Goal: Information Seeking & Learning: Get advice/opinions

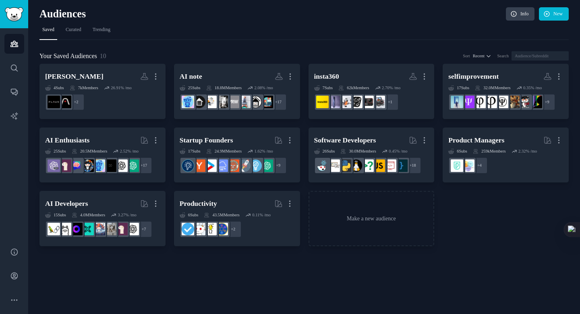
click at [311, 21] on div "Audiences Info New" at bounding box center [304, 15] width 530 height 17
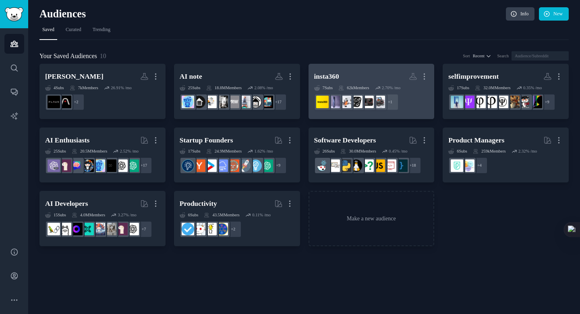
click at [356, 89] on div "62k Members" at bounding box center [354, 88] width 31 height 6
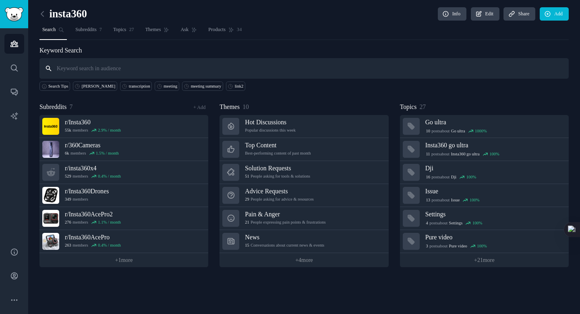
click at [154, 62] on input "text" at bounding box center [304, 68] width 530 height 21
type input "link2"
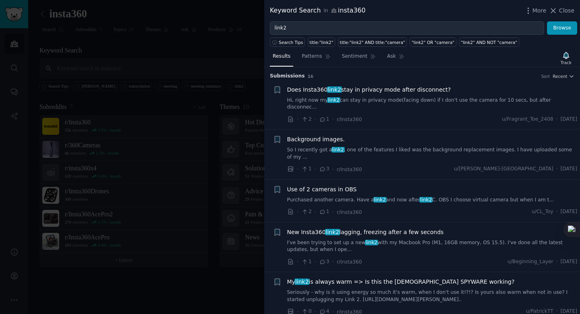
click at [399, 95] on div "Does Insta360 link2 stay in privacy mode after disconnect? Hi, right now my lin…" at bounding box center [432, 97] width 291 height 25
click at [392, 92] on span "Does Insta360 link2 stay in privacy mode after disconnect?" at bounding box center [369, 89] width 164 height 8
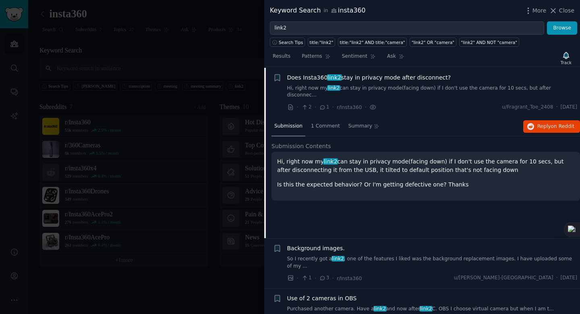
scroll to position [12, 0]
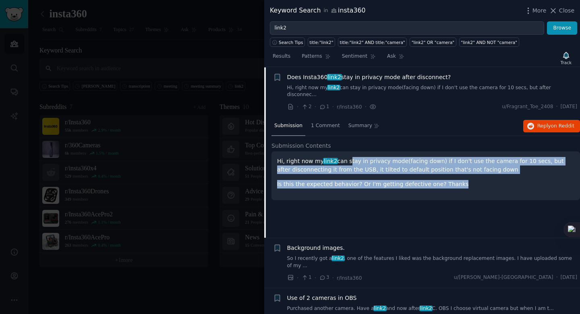
drag, startPoint x: 415, startPoint y: 152, endPoint x: 430, endPoint y: 90, distance: 63.8
click at [453, 177] on div "Hi, right now my link2 can stay in privacy mode(facing down) if I don't use the…" at bounding box center [425, 172] width 297 height 31
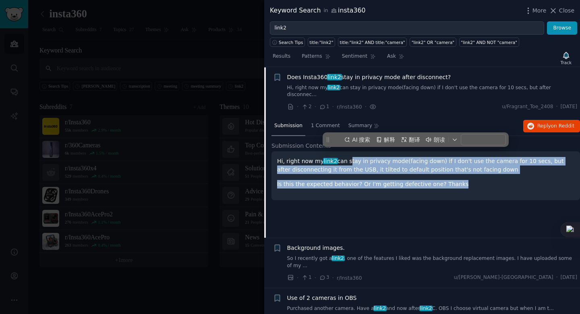
click at [430, 89] on link "Hi, right now my link2 can stay in privacy mode(facing down) if I don't use the…" at bounding box center [432, 91] width 291 height 14
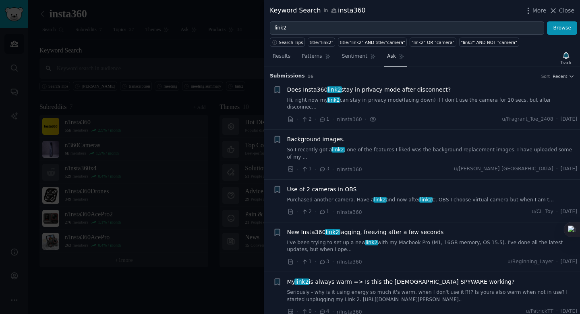
click at [390, 58] on span "Ask" at bounding box center [391, 56] width 9 height 7
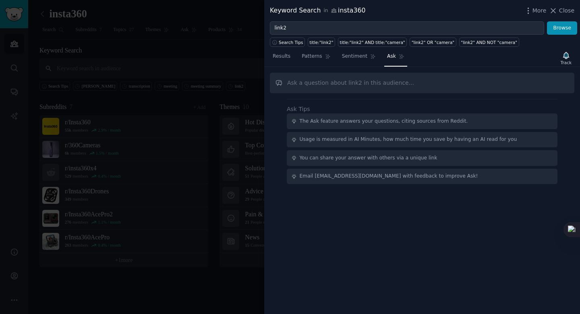
drag, startPoint x: 352, startPoint y: 81, endPoint x: 354, endPoint y: 74, distance: 6.8
click at [354, 74] on input "text" at bounding box center [422, 83] width 305 height 21
type input "who will use Link2"
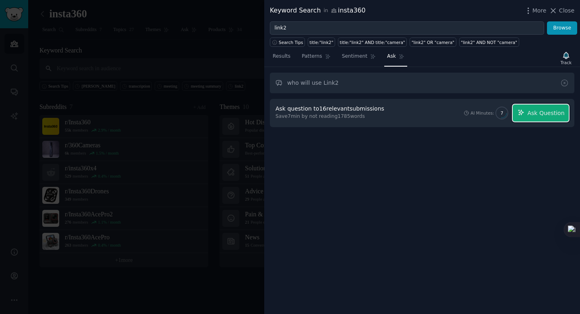
click at [534, 110] on span "Ask Question" at bounding box center [546, 113] width 37 height 8
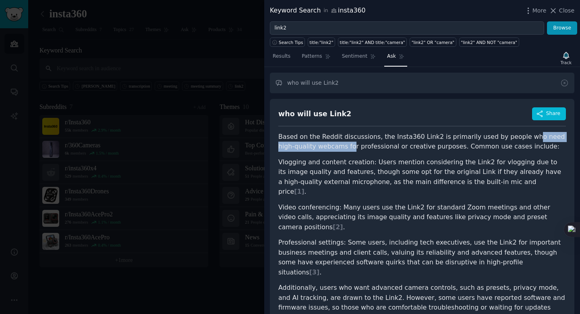
drag, startPoint x: 518, startPoint y: 137, endPoint x: 334, endPoint y: 148, distance: 184.1
click at [334, 148] on p "Based on the Reddit discussions, the Insta360 Link2 is primarily used by people…" at bounding box center [422, 142] width 288 height 20
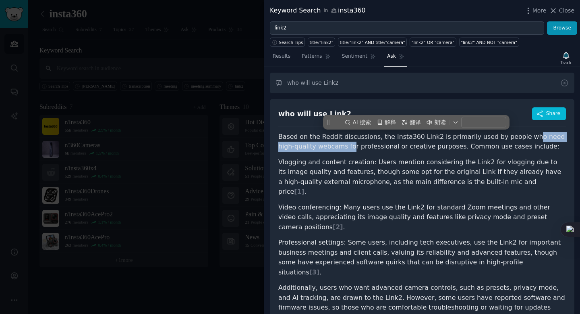
copy p "o need high-quality webcams fo"
click at [334, 148] on p "Based on the Reddit discussions, the Insta360 Link2 is primarily used by people…" at bounding box center [422, 142] width 288 height 20
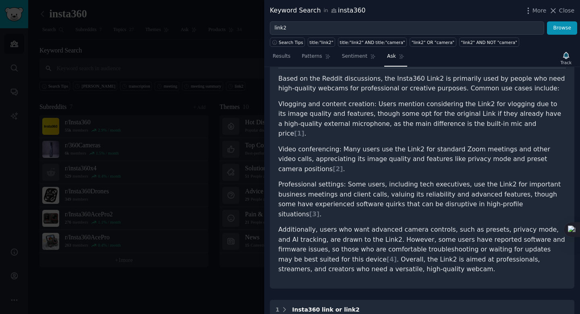
scroll to position [60, 0]
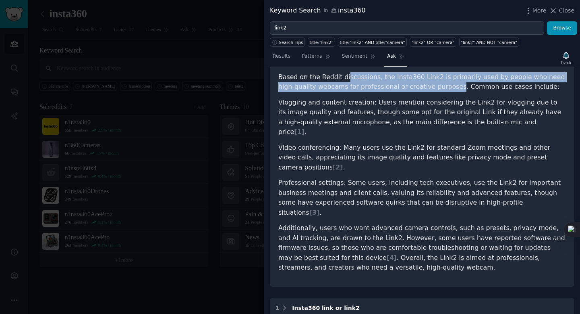
drag, startPoint x: 401, startPoint y: 77, endPoint x: 433, endPoint y: 89, distance: 34.4
click at [433, 89] on p "Based on the Reddit discussions, the Insta360 Link2 is primarily used by people…" at bounding box center [422, 82] width 288 height 20
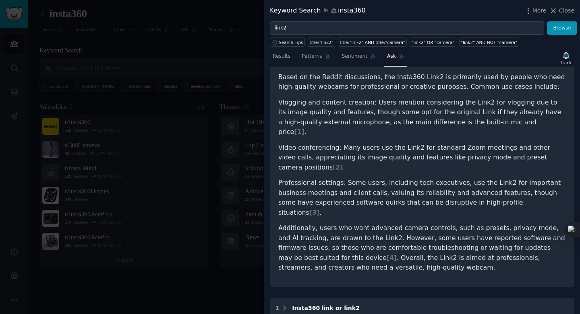
click at [433, 89] on p "Based on the Reddit discussions, the Insta360 Link2 is primarily used by people…" at bounding box center [422, 82] width 288 height 20
drag, startPoint x: 280, startPoint y: 102, endPoint x: 348, endPoint y: 104, distance: 68.1
click at [348, 104] on li "Vlogging and content creation: Users mention considering the Link2 for vlogging…" at bounding box center [422, 117] width 288 height 39
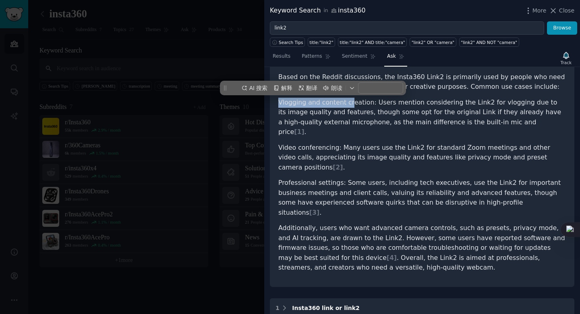
copy li "Vlogging and content cr"
click at [348, 104] on li "Vlogging and content creation: Users mention considering the Link2 for vlogging…" at bounding box center [422, 117] width 288 height 39
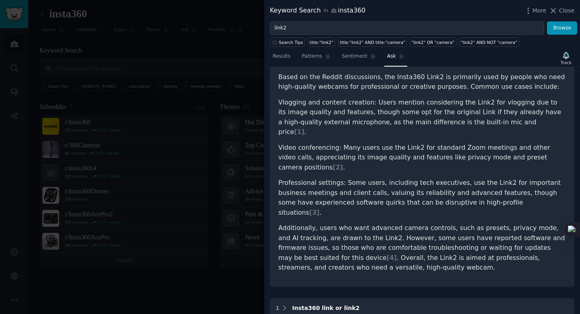
click at [330, 95] on article "Based on the Reddit discussions, the Insta360 Link2 is primarily used by people…" at bounding box center [422, 172] width 288 height 200
drag, startPoint x: 279, startPoint y: 103, endPoint x: 313, endPoint y: 104, distance: 33.9
click at [313, 104] on li "Vlogging and content creation: Users mention considering the Link2 for vlogging…" at bounding box center [422, 117] width 288 height 39
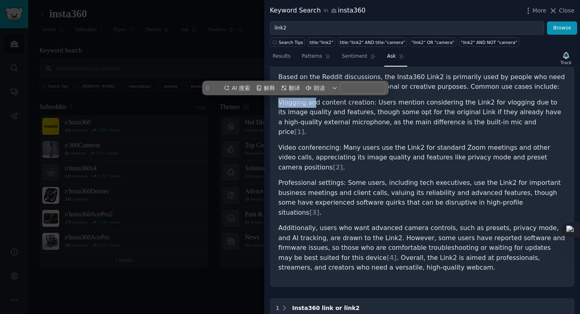
copy li "Vlogging an"
click at [313, 104] on li "Vlogging and content creation: Users mention considering the Link2 for vlogging…" at bounding box center [422, 117] width 288 height 39
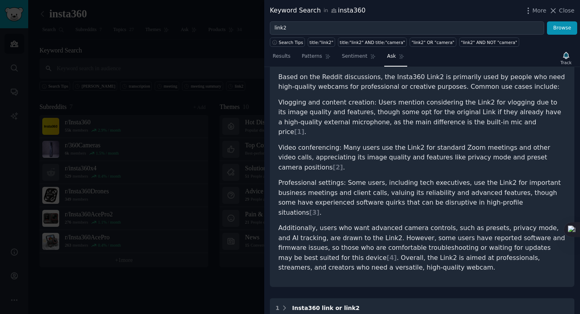
click at [313, 104] on li "Vlogging and content creation: Users mention considering the Link2 for vlogging…" at bounding box center [422, 117] width 288 height 39
drag, startPoint x: 323, startPoint y: 102, endPoint x: 372, endPoint y: 101, distance: 49.6
click at [372, 101] on li "Vlogging and content creation: Users mention considering the Link2 for vlogging…" at bounding box center [422, 117] width 288 height 39
copy li "ging and content creation: U"
click at [372, 101] on li "Vlogging and content creation: Users mention considering the Link2 for vlogging…" at bounding box center [422, 117] width 288 height 39
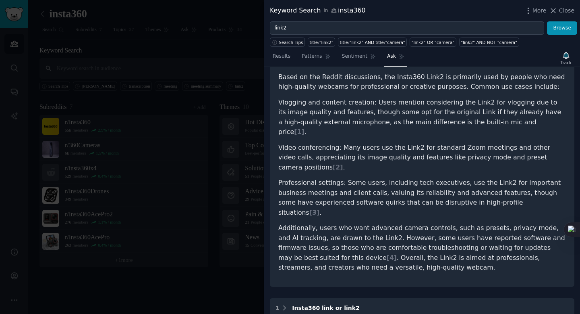
click at [372, 101] on li "Vlogging and content creation: Users mention considering the Link2 for vlogging…" at bounding box center [422, 117] width 288 height 39
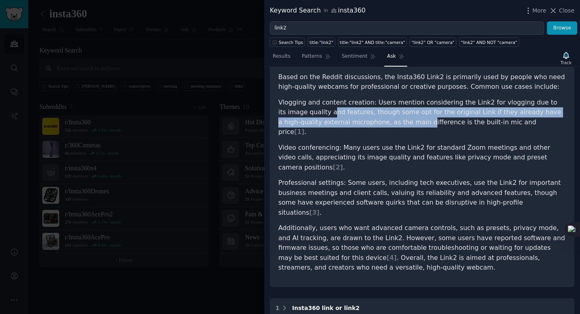
drag, startPoint x: 303, startPoint y: 114, endPoint x: 377, endPoint y: 124, distance: 75.2
click at [377, 123] on li "Vlogging and content creation: Users mention considering the Link2 for vlogging…" at bounding box center [422, 117] width 288 height 39
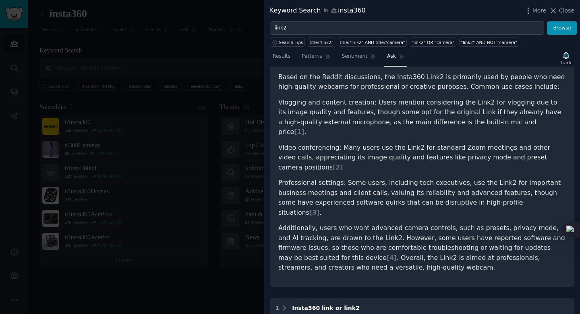
click at [377, 124] on li "Vlogging and content creation: Users mention considering the Link2 for vlogging…" at bounding box center [422, 117] width 288 height 39
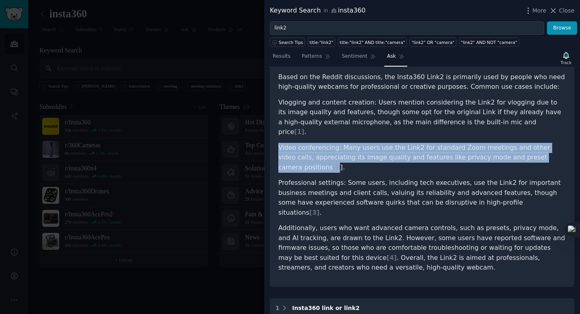
drag, startPoint x: 277, startPoint y: 138, endPoint x: 540, endPoint y: 147, distance: 263.3
click at [540, 147] on div "who will use Link2 Share Based on the Reddit discussions, the Insta360 Link2 is…" at bounding box center [422, 162] width 305 height 247
copy li "Video conferencing: Many users use the Link2 for standard Zoom meetings and oth…"
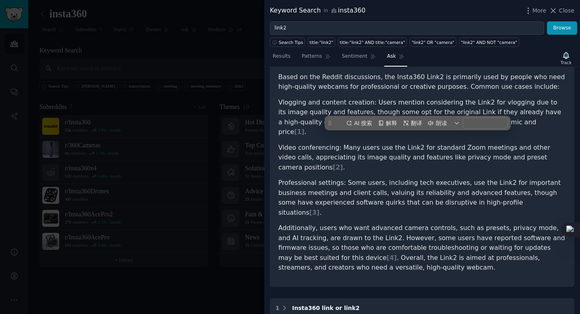
click at [348, 182] on li "Professional settings: Some users, including tech executives, use the Link2 for…" at bounding box center [422, 197] width 288 height 39
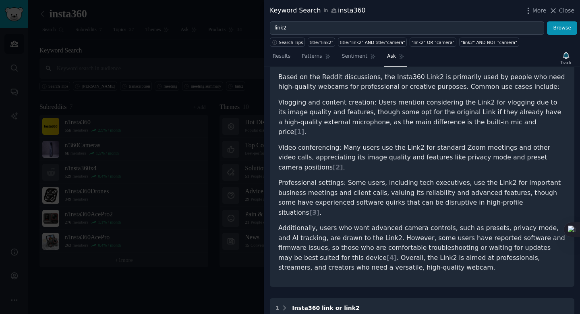
click at [430, 178] on li "Professional settings: Some users, including tech executives, use the Link2 for…" at bounding box center [422, 197] width 288 height 39
copy li "executives"
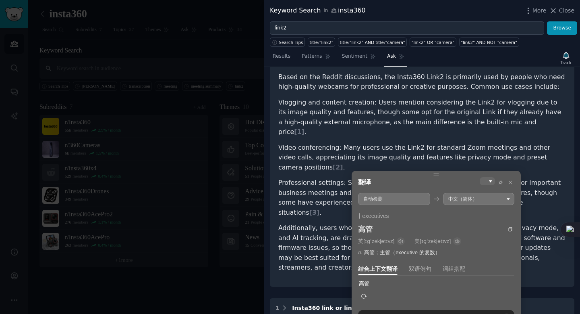
click at [373, 157] on ul "Vlogging and content creation: Users mention considering the Link2 for vlogging…" at bounding box center [422, 158] width 288 height 120
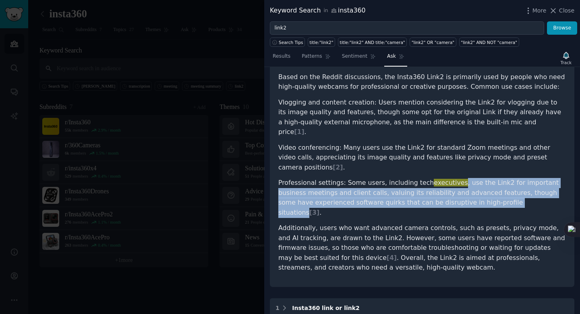
drag, startPoint x: 457, startPoint y: 164, endPoint x: 491, endPoint y: 181, distance: 38.0
click at [493, 181] on li "Professional settings: Some users, including tech executives , use the Link2 fo…" at bounding box center [422, 197] width 288 height 39
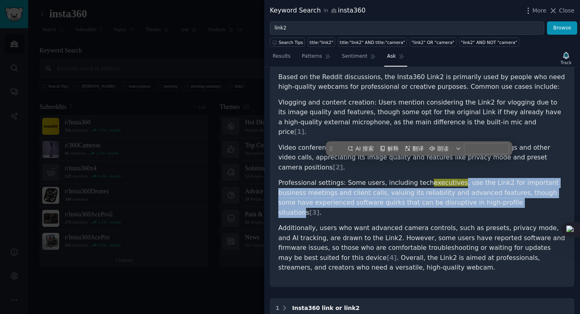
copy li ", use the Link2 for important business meetings and client calls, valuing its r…"
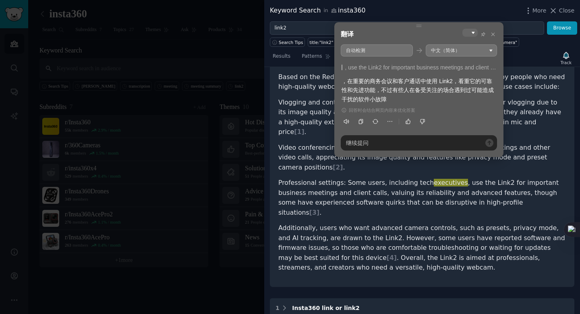
drag, startPoint x: 370, startPoint y: 83, endPoint x: 442, endPoint y: 85, distance: 71.8
click at [442, 85] on div "，在重要的商务会议和客户通话中使用 Link2，看重它的可靠性和先进功能，不过有些人在备受关注的场合遇到过可能造成干扰的软件小故障" at bounding box center [419, 90] width 155 height 27
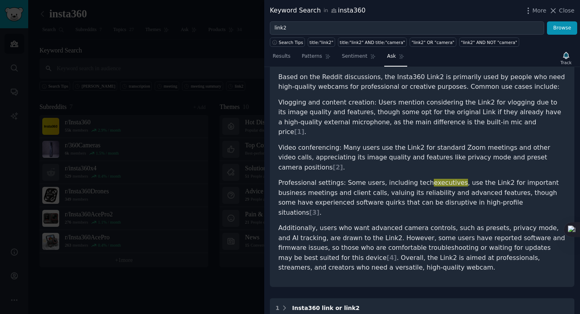
click at [374, 223] on p "Additionally, users who want advanced camera controls, such as presets, privacy…" at bounding box center [422, 248] width 288 height 50
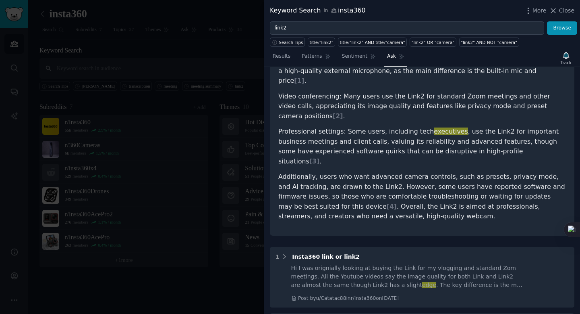
scroll to position [110, 0]
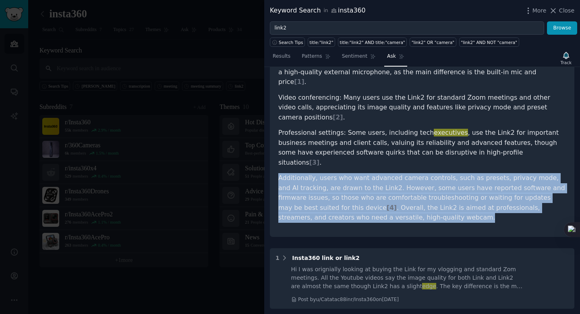
drag, startPoint x: 280, startPoint y: 149, endPoint x: 380, endPoint y: 188, distance: 107.7
click at [380, 189] on p "Additionally, users who want advanced camera controls, such as presets, privacy…" at bounding box center [422, 198] width 288 height 50
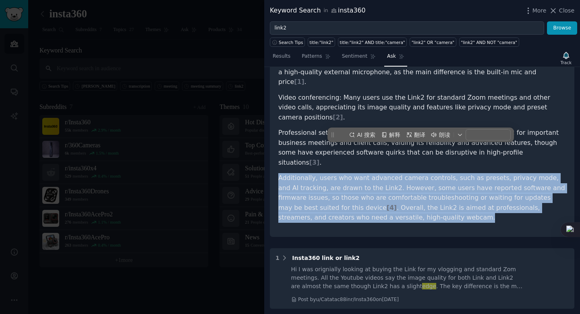
copy p "Additionally, users who want advanced camera controls, such as presets, privacy…"
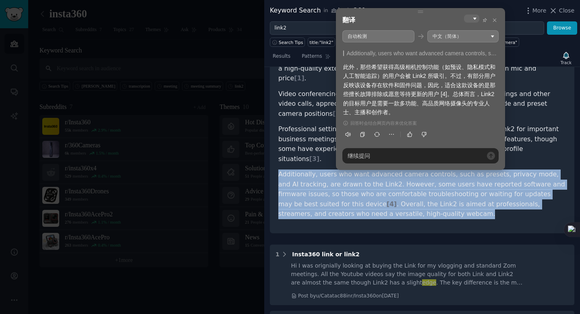
scroll to position [116, 0]
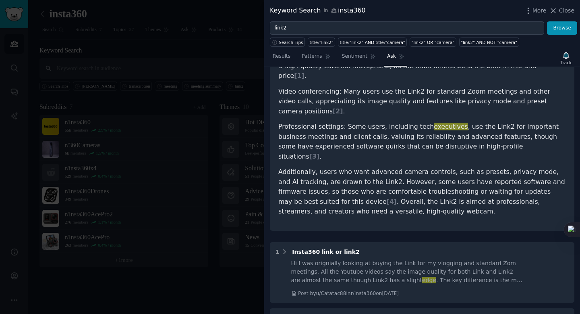
click at [315, 126] on li "Professional settings: Some users, including tech executives , use the Link2 fo…" at bounding box center [422, 141] width 288 height 39
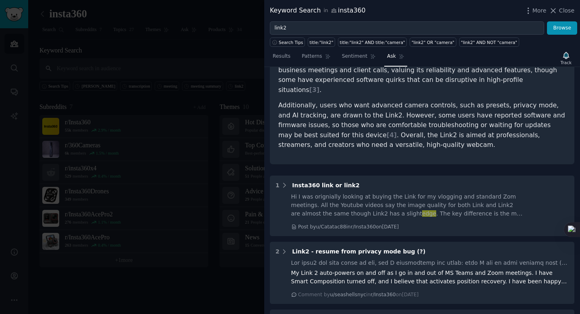
scroll to position [188, 0]
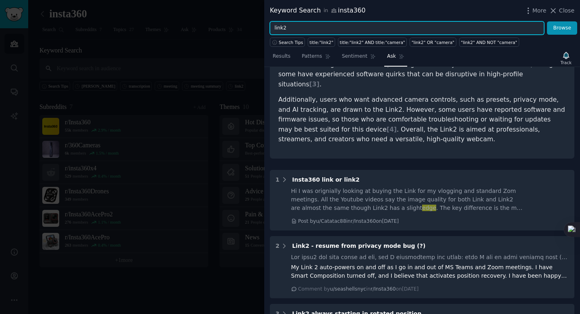
click at [313, 27] on input "link2" at bounding box center [407, 28] width 274 height 14
type input "l"
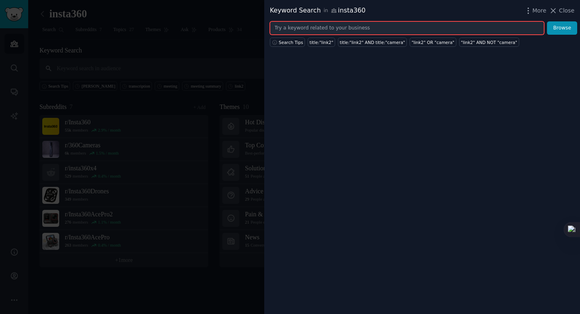
type input "h"
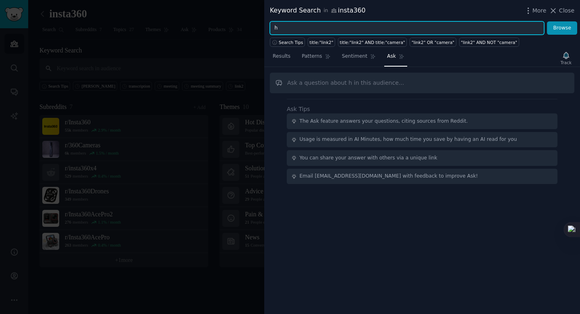
click at [287, 26] on input "h" at bounding box center [407, 28] width 274 height 14
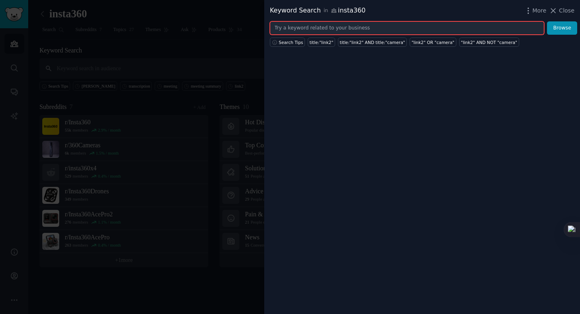
type input "L"
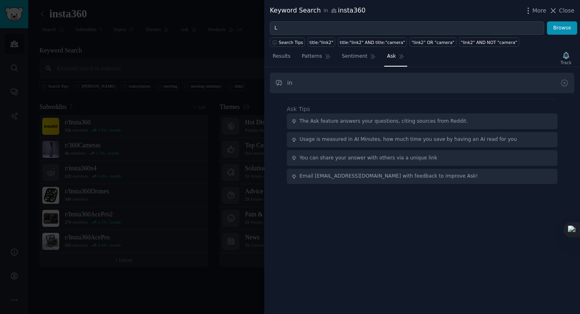
type input "in"
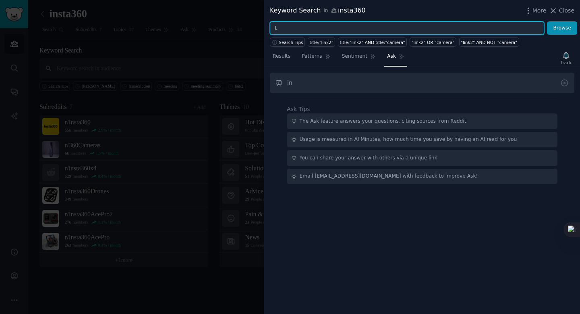
click at [283, 24] on input "L" at bounding box center [407, 28] width 274 height 14
click at [312, 27] on input "L" at bounding box center [407, 28] width 274 height 14
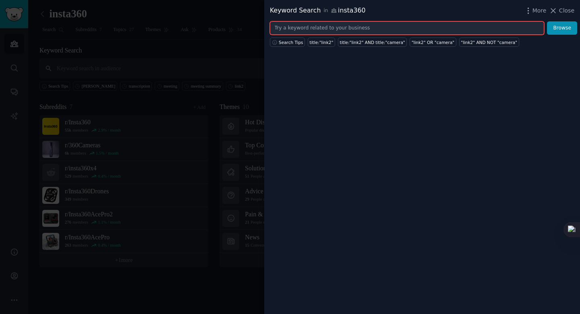
type input "l"
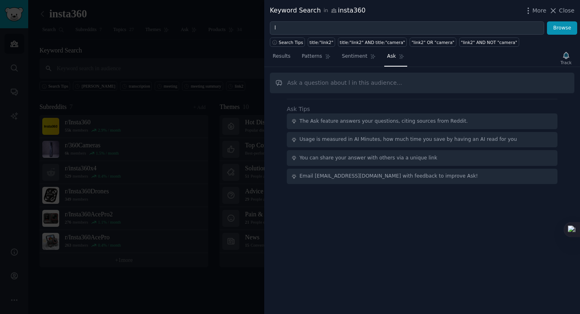
type input "i"
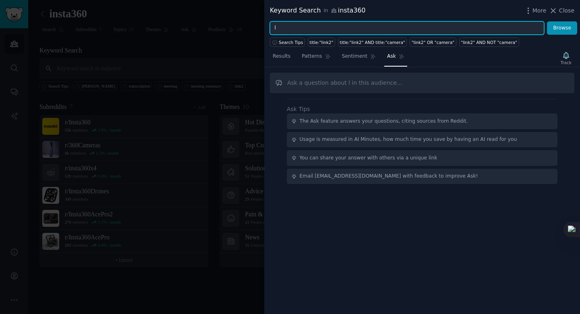
click at [287, 26] on input "l" at bounding box center [407, 28] width 274 height 14
type input "link"
click at [547, 21] on button "Browse" at bounding box center [562, 28] width 30 height 14
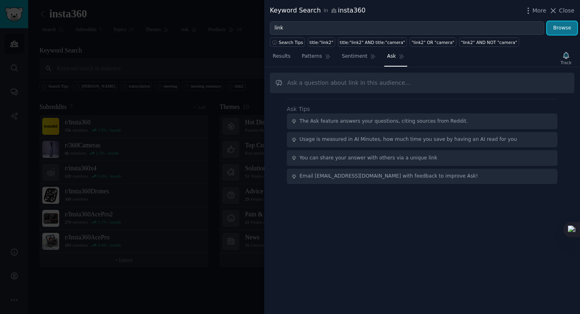
click at [557, 28] on button "Browse" at bounding box center [562, 28] width 30 height 14
click at [565, 12] on span "Close" at bounding box center [566, 10] width 15 height 8
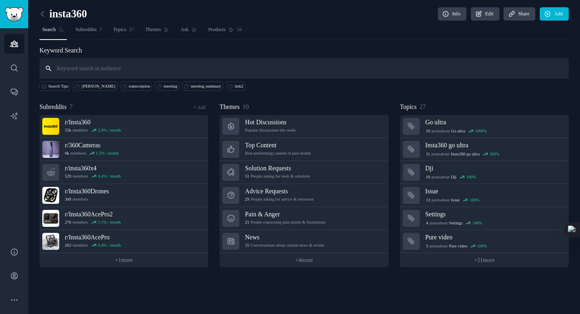
click at [162, 61] on input "text" at bounding box center [304, 68] width 530 height 21
type input "l"
type input "link"
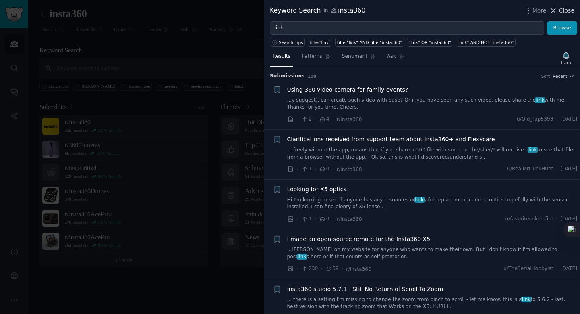
click at [566, 10] on span "Close" at bounding box center [566, 10] width 15 height 8
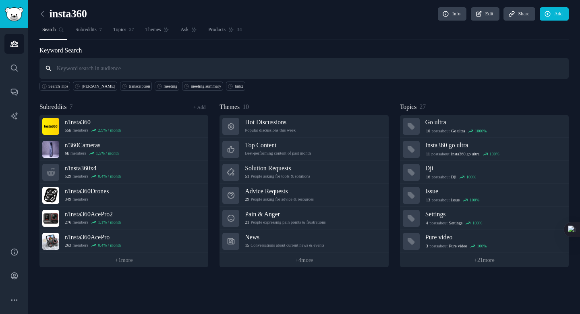
click at [87, 73] on input "text" at bounding box center [304, 68] width 530 height 21
type input "Link2"
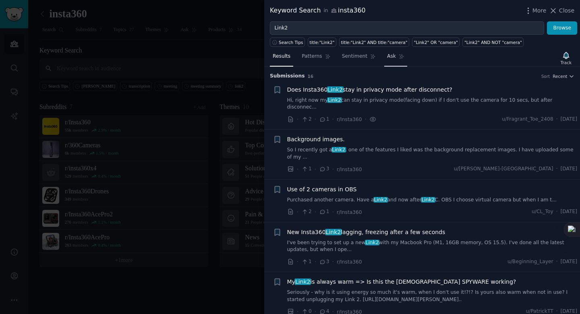
click at [391, 54] on span "Ask" at bounding box center [391, 56] width 9 height 7
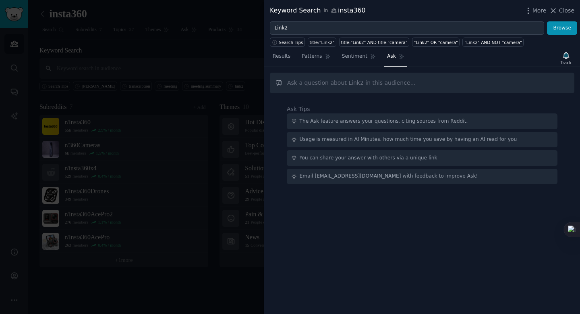
click at [370, 81] on input "text" at bounding box center [422, 83] width 305 height 21
type input "what kind of meeting that users will use Link2"
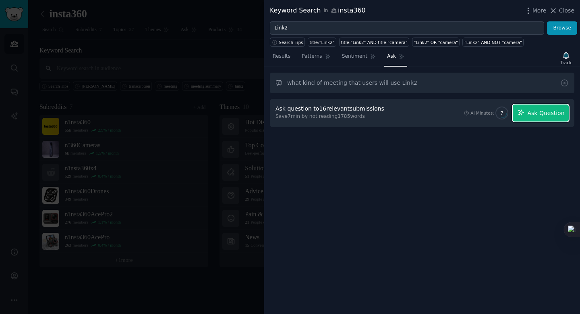
click at [531, 116] on span "Ask Question" at bounding box center [546, 113] width 37 height 8
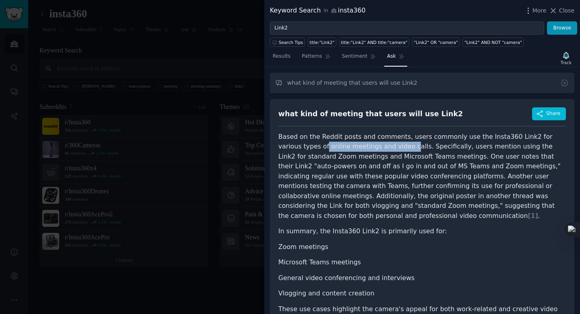
drag, startPoint x: 303, startPoint y: 146, endPoint x: 383, endPoint y: 149, distance: 79.8
click at [383, 149] on p "Based on the Reddit posts and comments, users commonly use the Insta360 Link2 f…" at bounding box center [422, 176] width 288 height 89
copy p "online meetings and video c"
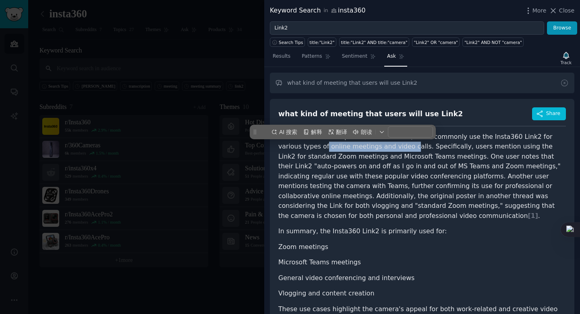
click at [383, 149] on p "Based on the Reddit posts and comments, users commonly use the Insta360 Link2 f…" at bounding box center [422, 176] width 288 height 89
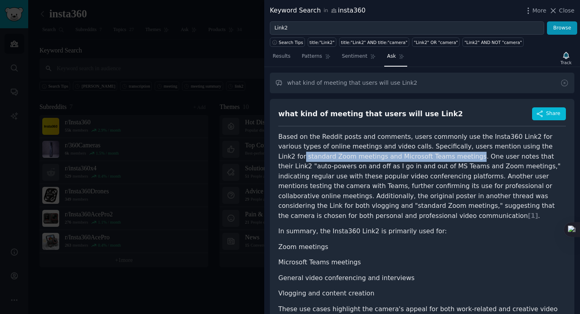
drag, startPoint x: 528, startPoint y: 146, endPoint x: 413, endPoint y: 156, distance: 115.3
click at [413, 156] on p "Based on the Reddit posts and comments, users commonly use the Insta360 Link2 f…" at bounding box center [422, 176] width 288 height 89
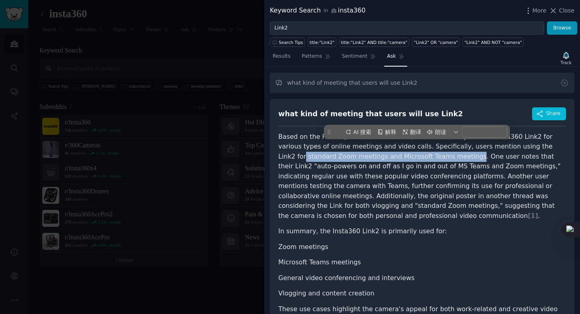
copy p "standard Zoom meetings and Microsoft Teams meetings"
click at [405, 157] on p "Based on the Reddit posts and comments, users commonly use the Insta360 Link2 f…" at bounding box center [422, 176] width 288 height 89
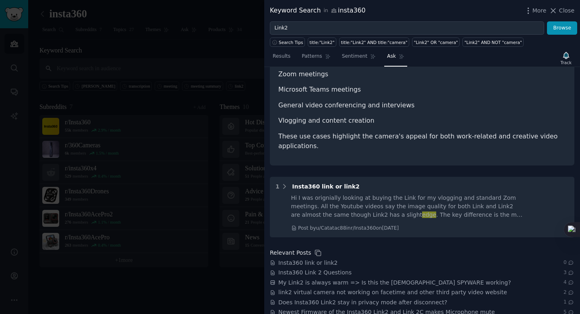
scroll to position [210, 0]
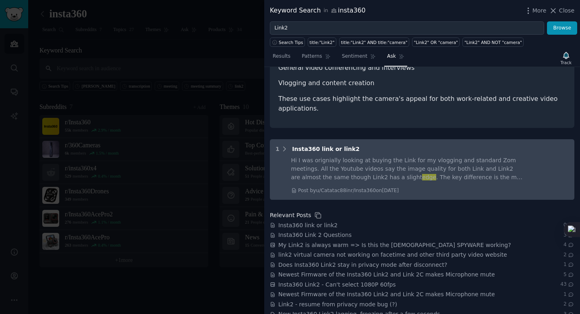
click at [325, 178] on div "Hi I was orignially looking at buying the Link for my vlogging and standard Zom…" at bounding box center [407, 168] width 232 height 25
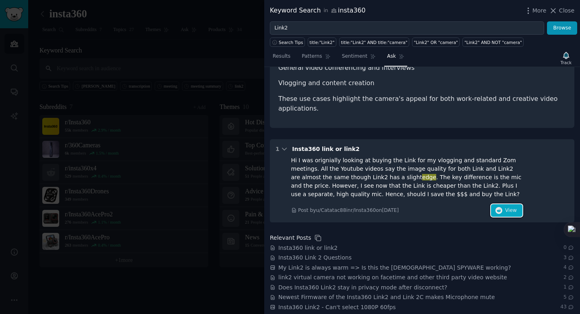
click at [498, 209] on icon "button" at bounding box center [499, 210] width 7 height 7
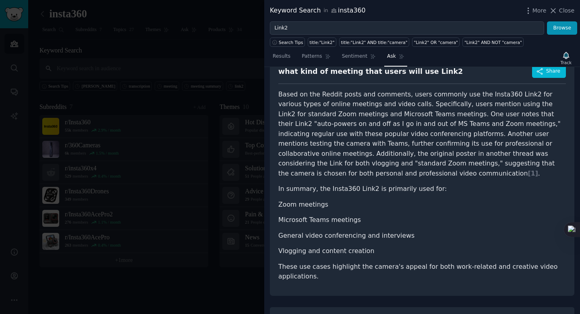
scroll to position [43, 0]
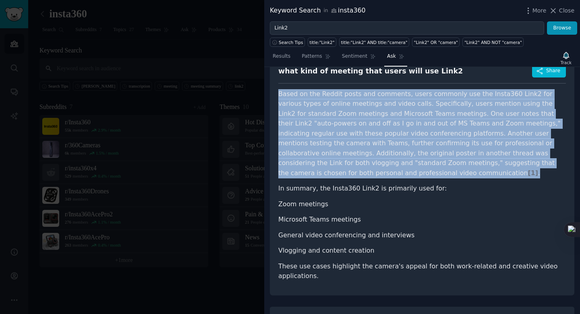
drag, startPoint x: 278, startPoint y: 93, endPoint x: 525, endPoint y: 172, distance: 259.4
click at [525, 172] on p "Based on the Reddit posts and comments, users commonly use the Insta360 Link2 f…" at bounding box center [422, 133] width 288 height 89
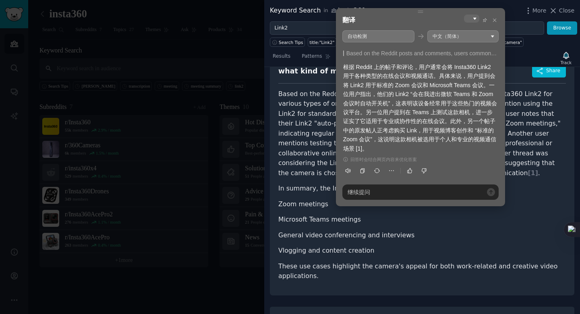
drag, startPoint x: 413, startPoint y: 105, endPoint x: 456, endPoint y: 121, distance: 46.6
click at [456, 121] on div "根据 Reddit 上的帖子和评论，用户通常会将 Insta360 Link2 用于各种类型的在线会议和视频通话。具体来说，用户提到会将 Link2 用于标准…" at bounding box center [420, 107] width 155 height 90
drag, startPoint x: 419, startPoint y: 67, endPoint x: 422, endPoint y: 102, distance: 35.2
click at [422, 102] on div "根据 Reddit 上的帖子和评论，用户通常会将 Insta360 Link2 用于各种类型的在线会议和视频通话。具体来说，用户提到会将 Link2 用于标准…" at bounding box center [420, 107] width 155 height 90
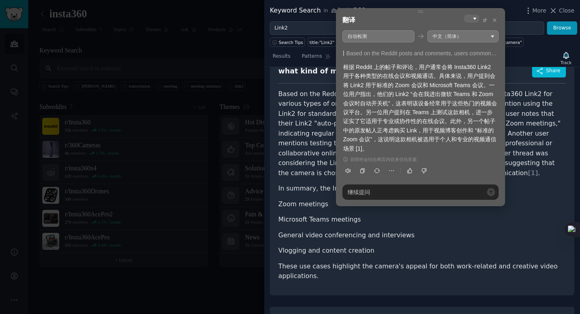
click at [383, 93] on div "根据 Reddit 上的帖子和评论，用户通常会将 Insta360 Link2 用于各种类型的在线会议和视频通话。具体来说，用户提到会将 Link2 用于标准…" at bounding box center [420, 107] width 155 height 90
drag, startPoint x: 382, startPoint y: 93, endPoint x: 463, endPoint y: 92, distance: 81.0
click at [463, 92] on div "根据 Reddit 上的帖子和评论，用户通常会将 Insta360 Link2 用于各种类型的在线会议和视频通话。具体来说，用户提到会将 Link2 用于标准…" at bounding box center [420, 107] width 155 height 90
click at [415, 95] on div "根据 Reddit 上的帖子和评论，用户通常会将 Insta360 Link2 用于各种类型的在线会议和视频通话。具体来说，用户提到会将 Link2 用于标准…" at bounding box center [420, 107] width 155 height 90
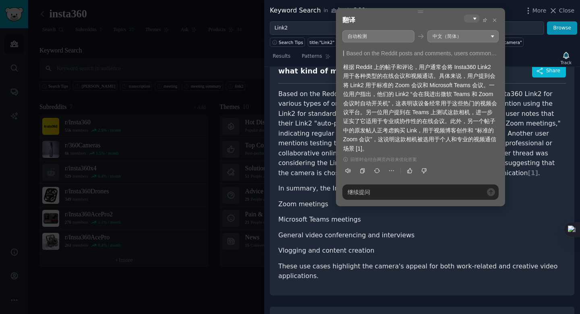
drag, startPoint x: 381, startPoint y: 94, endPoint x: 463, endPoint y: 95, distance: 81.4
click at [462, 95] on div "根据 Reddit 上的帖子和评论，用户通常会将 Insta360 Link2 用于各种类型的在线会议和视频通话。具体来说，用户提到会将 Link2 用于标准…" at bounding box center [420, 107] width 155 height 90
click at [464, 95] on div "根据 Reddit 上的帖子和评论，用户通常会将 Insta360 Link2 用于各种类型的在线会议和视频通话。具体来说，用户提到会将 Link2 用于标准…" at bounding box center [420, 107] width 155 height 90
drag, startPoint x: 409, startPoint y: 96, endPoint x: 432, endPoint y: 130, distance: 40.9
click at [432, 130] on div "根据 Reddit 上的帖子和评论，用户通常会将 Insta360 Link2 用于各种类型的在线会议和视频通话。具体来说，用户提到会将 Link2 用于标准…" at bounding box center [420, 107] width 155 height 90
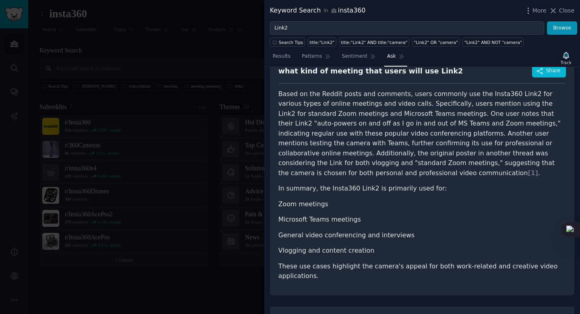
click at [299, 180] on article "Based on the Reddit posts and comments, users commonly use the Insta360 Link2 f…" at bounding box center [422, 185] width 288 height 192
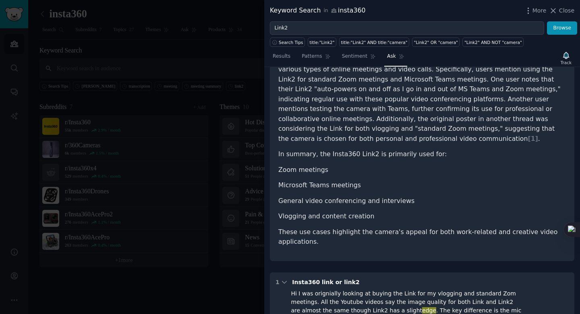
scroll to position [86, 0]
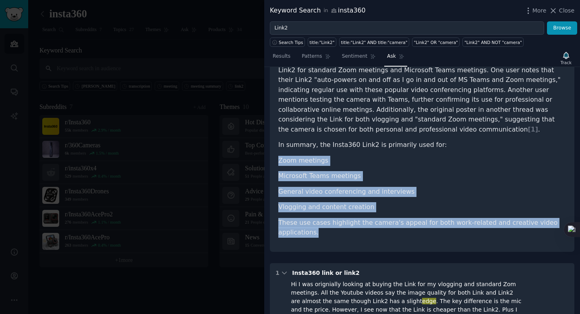
drag, startPoint x: 280, startPoint y: 158, endPoint x: 350, endPoint y: 229, distance: 99.7
click at [350, 229] on article "Based on the Reddit posts and comments, users commonly use the Insta360 Link2 f…" at bounding box center [422, 142] width 288 height 192
click at [399, 108] on div "what kind of meeting that users will use Link2 Share Based on the Reddit posts …" at bounding box center [422, 131] width 305 height 239
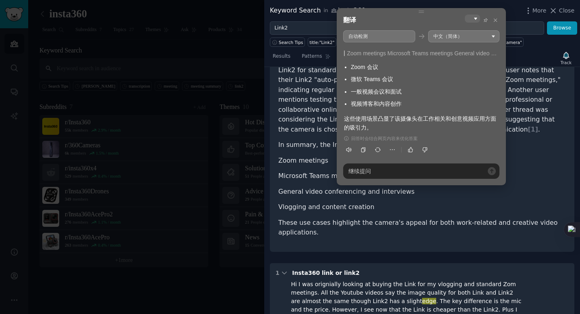
drag, startPoint x: 351, startPoint y: 67, endPoint x: 376, endPoint y: 68, distance: 25.8
click at [379, 67] on div "Zoom 会议" at bounding box center [425, 66] width 148 height 9
drag, startPoint x: 349, startPoint y: 78, endPoint x: 397, endPoint y: 76, distance: 48.0
click at [397, 76] on ul "Zoom 会议 微软 Teams 会议 一般视频会议和面试 视频博客和内容创作" at bounding box center [421, 85] width 155 height 46
drag, startPoint x: 352, startPoint y: 95, endPoint x: 397, endPoint y: 92, distance: 45.2
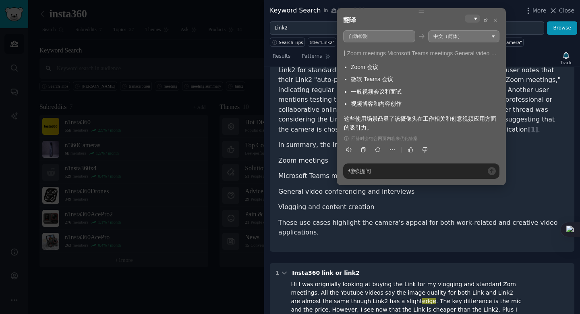
click at [397, 92] on ul "Zoom 会议 微软 Teams 会议 一般视频会议和面试 视频博客和内容创作" at bounding box center [421, 85] width 155 height 46
click at [368, 93] on div "一般视频会议和面试" at bounding box center [425, 91] width 148 height 9
drag, startPoint x: 349, startPoint y: 90, endPoint x: 399, endPoint y: 89, distance: 49.2
click at [399, 89] on ul "Zoom 会议 微软 Teams 会议 一般视频会议和面试 视频博客和内容创作" at bounding box center [421, 85] width 155 height 46
click at [399, 89] on div "一般视频会议和面试" at bounding box center [425, 91] width 148 height 9
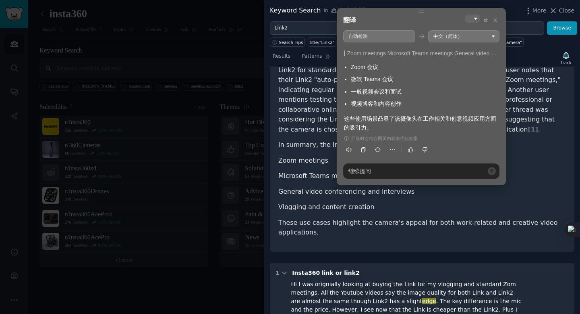
click at [357, 100] on div "视频博客和内容创作" at bounding box center [425, 103] width 148 height 9
drag, startPoint x: 346, startPoint y: 100, endPoint x: 414, endPoint y: 103, distance: 68.2
click at [414, 103] on li "视频博客和内容创作" at bounding box center [425, 103] width 148 height 9
click at [414, 103] on div "视频博客和内容创作" at bounding box center [425, 103] width 148 height 9
click at [387, 109] on div "Zoom 会议 微软 Teams 会议 一般视频会议和面试 视频博客和内容创作 这些使用场景凸显了该摄像头在工作相关和创意视频应用方面的吸引力。" at bounding box center [421, 96] width 155 height 69
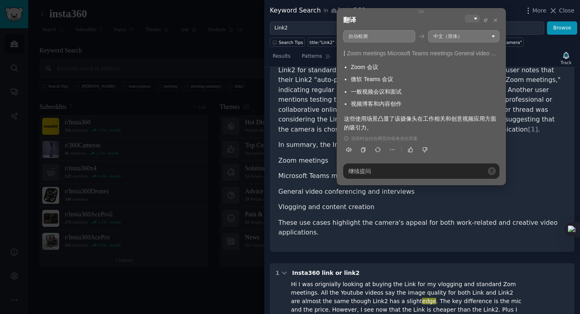
drag, startPoint x: 356, startPoint y: 129, endPoint x: 421, endPoint y: 125, distance: 65.0
click at [421, 125] on div "这些使用场景凸显了该摄像头在工作相关和创意视频应用方面的吸引力。" at bounding box center [421, 123] width 155 height 18
click at [370, 123] on div "这些使用场景凸显了该摄像头在工作相关和创意视频应用方面的吸引力。" at bounding box center [421, 123] width 155 height 18
drag, startPoint x: 374, startPoint y: 122, endPoint x: 433, endPoint y: 123, distance: 58.4
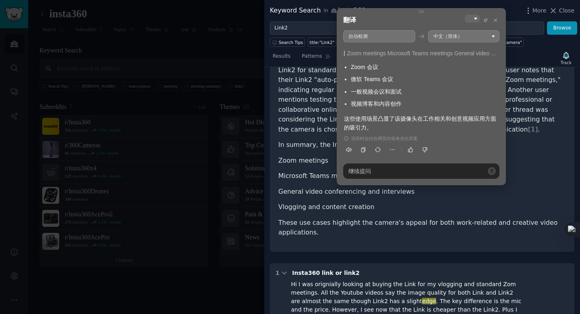
click at [433, 123] on div "这些使用场景凸显了该摄像头在工作相关和创意视频应用方面的吸引力。" at bounding box center [421, 123] width 155 height 18
click at [423, 123] on div "这些使用场景凸显了该摄像头在工作相关和创意视频应用方面的吸引力。" at bounding box center [421, 123] width 155 height 18
click at [298, 133] on p "Based on the Reddit posts and comments, users commonly use the Insta360 Link2 f…" at bounding box center [422, 90] width 288 height 89
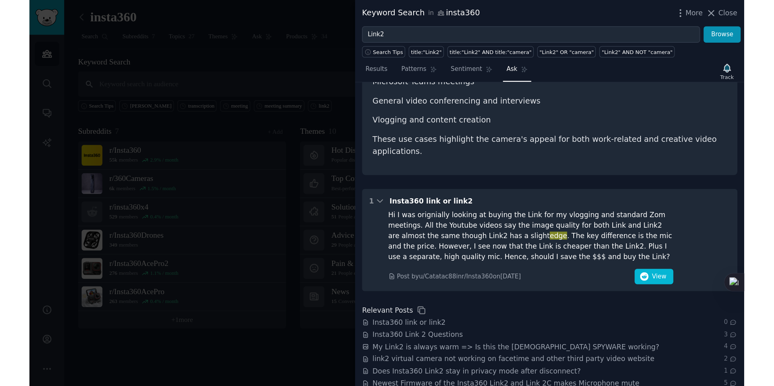
scroll to position [243, 0]
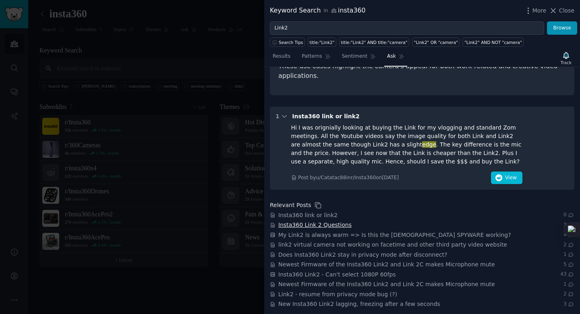
click at [312, 225] on span "Insta360 Link 2 Questions" at bounding box center [314, 224] width 73 height 8
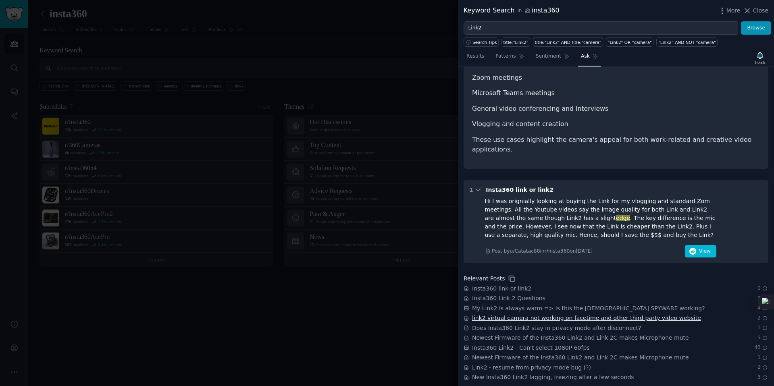
scroll to position [168, 0]
click at [513, 313] on span "link2 virtual camera not working on facetime and other third party video website" at bounding box center [586, 319] width 229 height 8
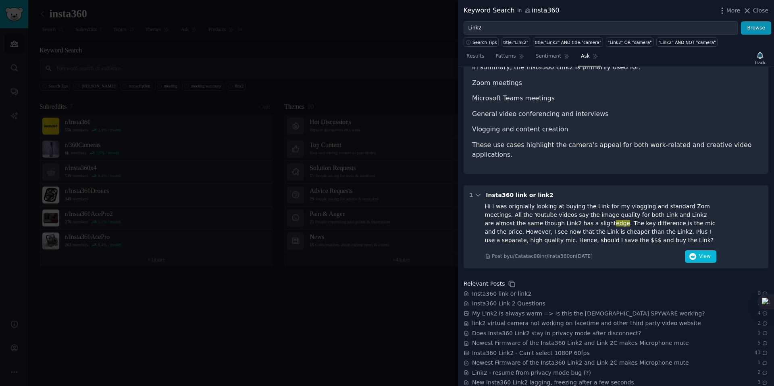
scroll to position [170, 0]
